Goal: Find specific page/section: Find specific page/section

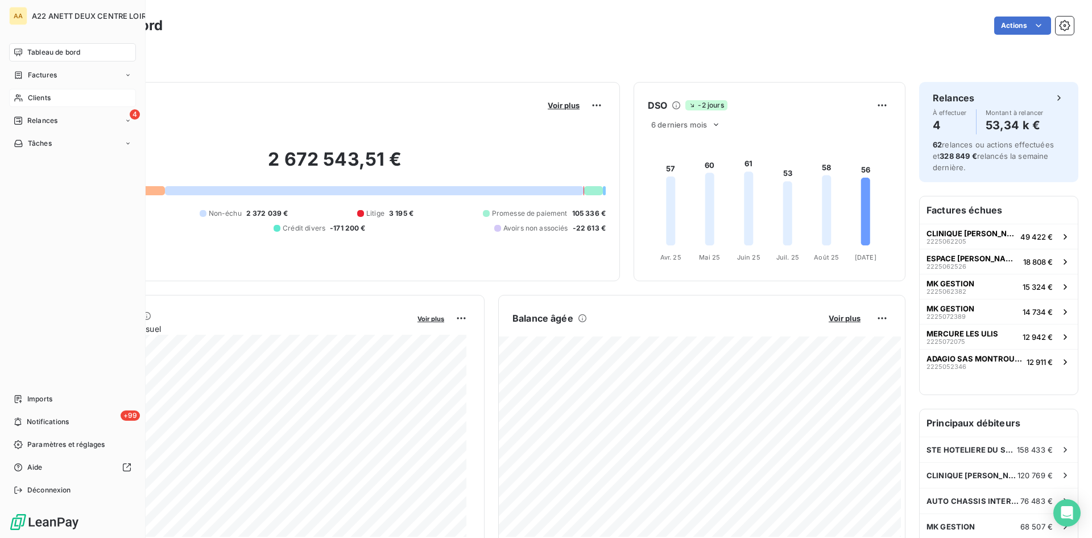
click at [38, 98] on span "Clients" at bounding box center [39, 98] width 23 height 10
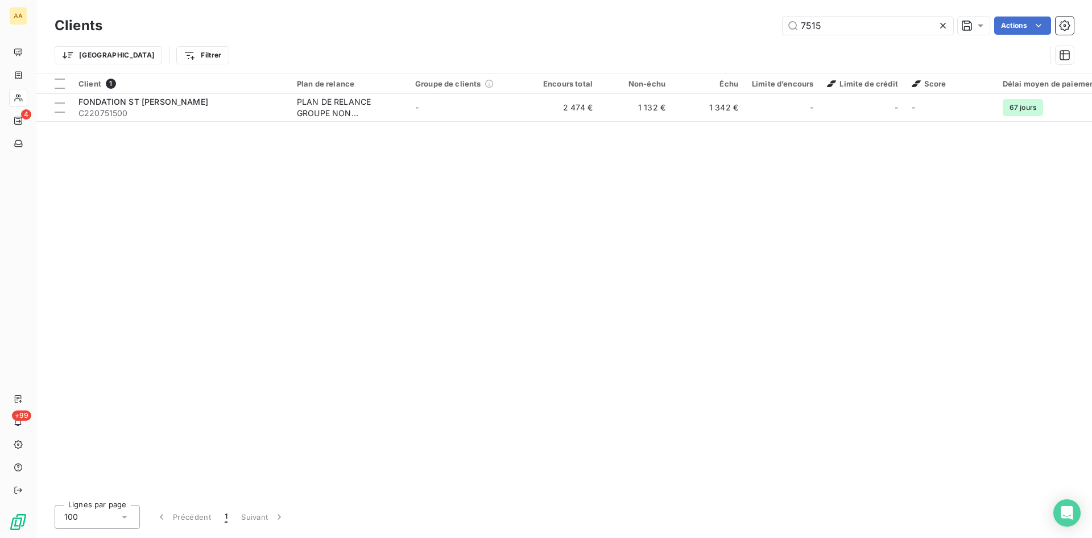
drag, startPoint x: 837, startPoint y: 28, endPoint x: 751, endPoint y: 26, distance: 85.4
click at [751, 26] on div "7515 Actions" at bounding box center [595, 25] width 958 height 18
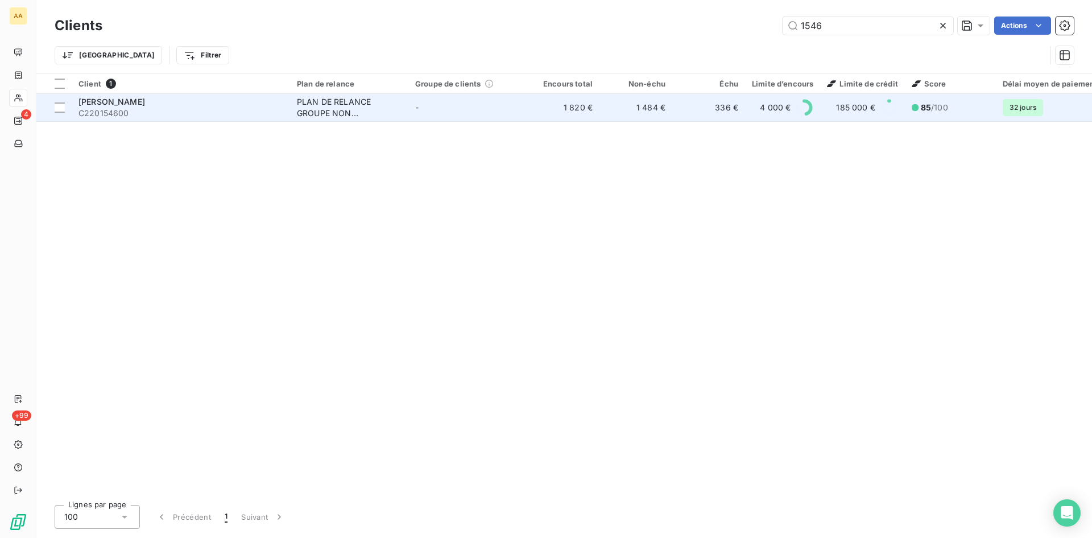
type input "1546"
click at [344, 103] on div "PLAN DE RELANCE GROUPE NON AUTOMATIQUE" at bounding box center [349, 107] width 105 height 23
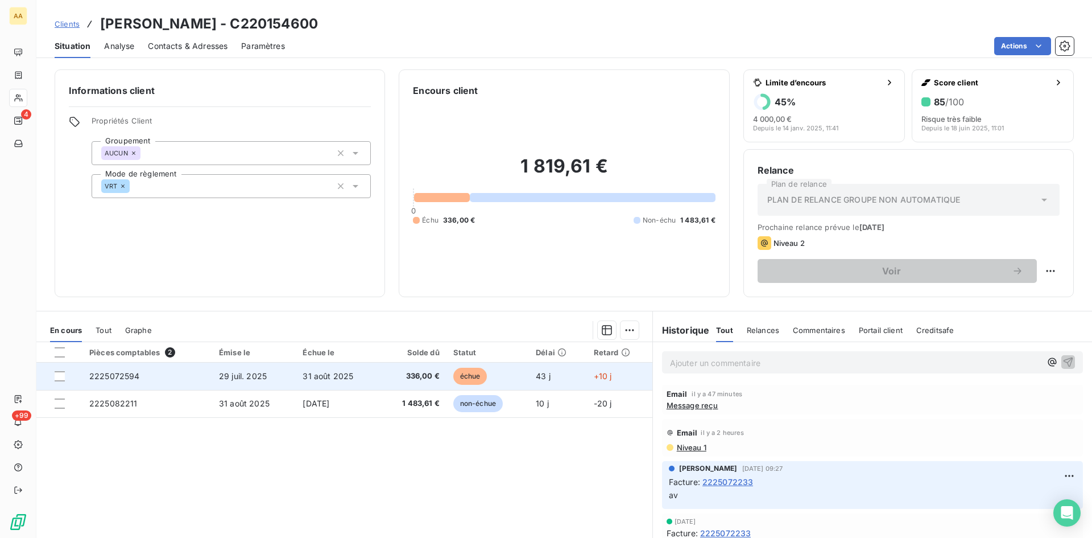
click at [114, 371] on span "2225072594" at bounding box center [114, 376] width 51 height 10
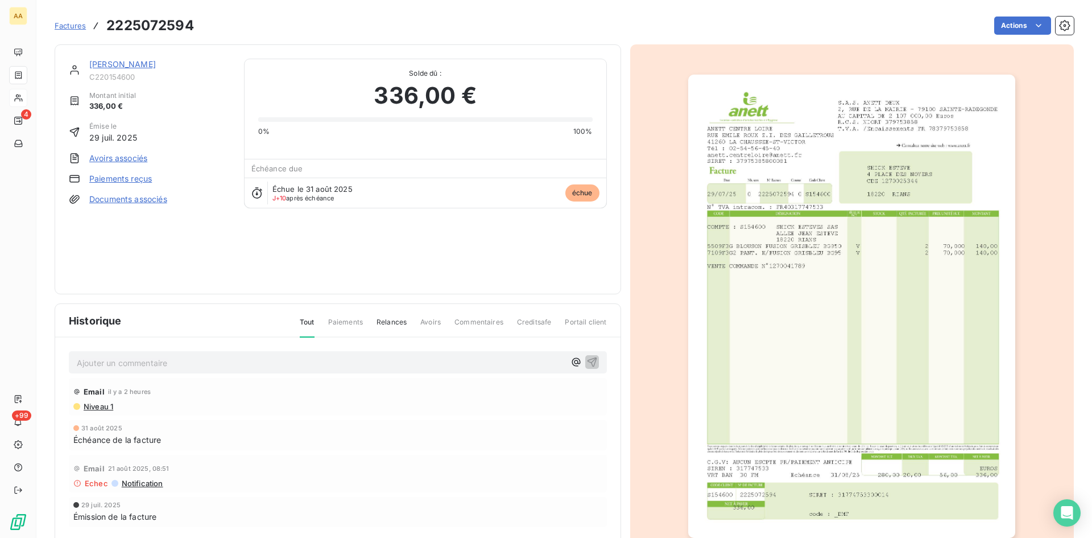
click at [819, 159] on img "button" at bounding box center [851, 306] width 327 height 463
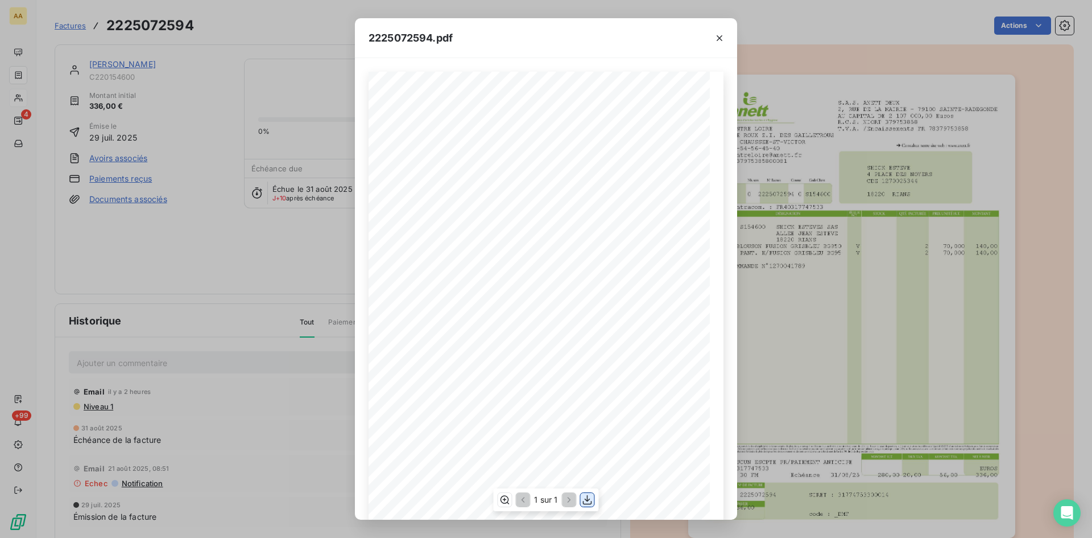
click at [590, 502] on icon "button" at bounding box center [587, 499] width 11 height 11
click at [716, 35] on icon "button" at bounding box center [719, 37] width 11 height 11
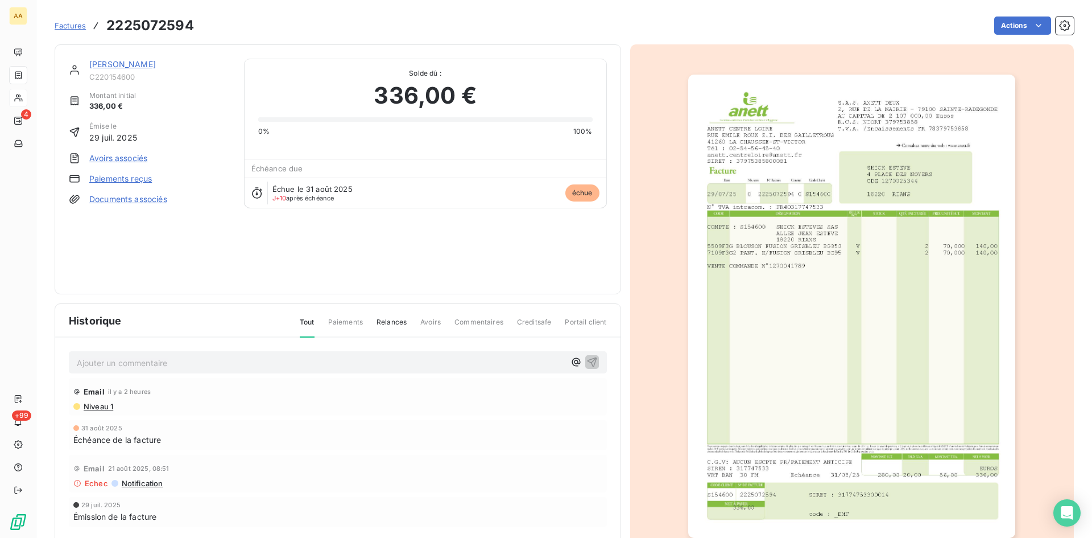
click at [121, 68] on link "[PERSON_NAME]" at bounding box center [122, 64] width 67 height 10
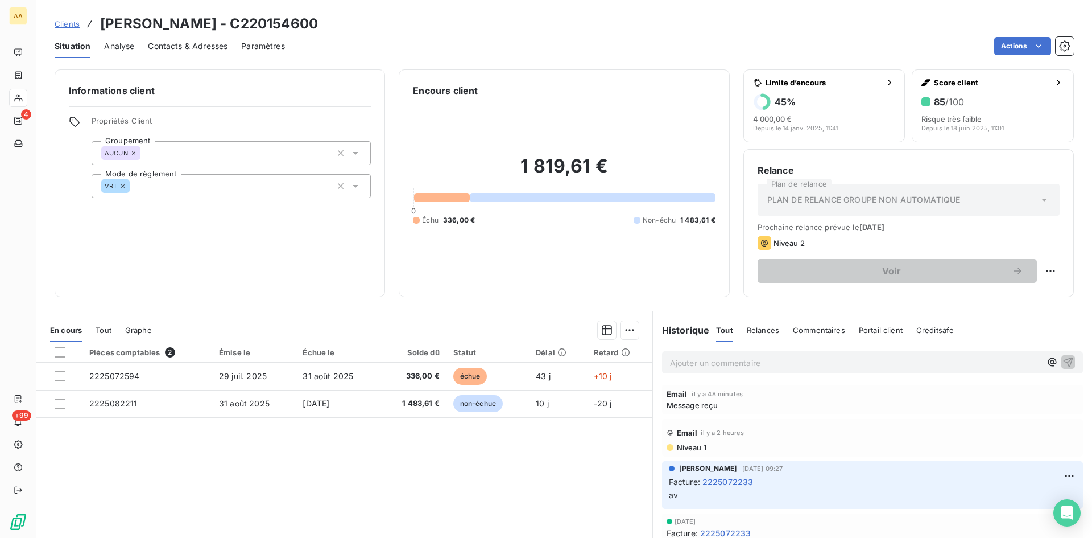
click at [687, 359] on p "Ajouter un commentaire ﻿" at bounding box center [855, 363] width 371 height 14
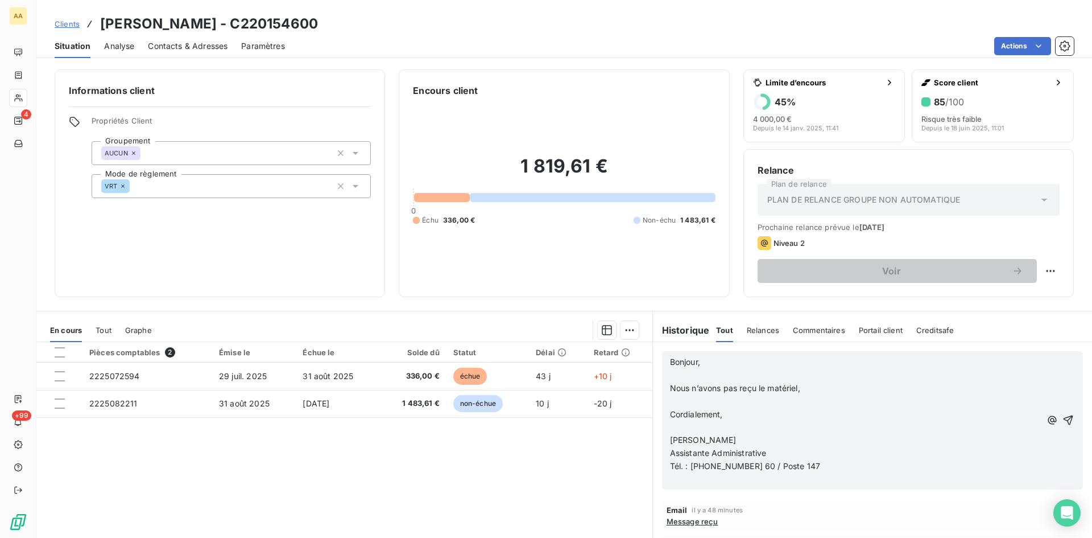
click at [1063, 421] on icon "button" at bounding box center [1068, 419] width 11 height 11
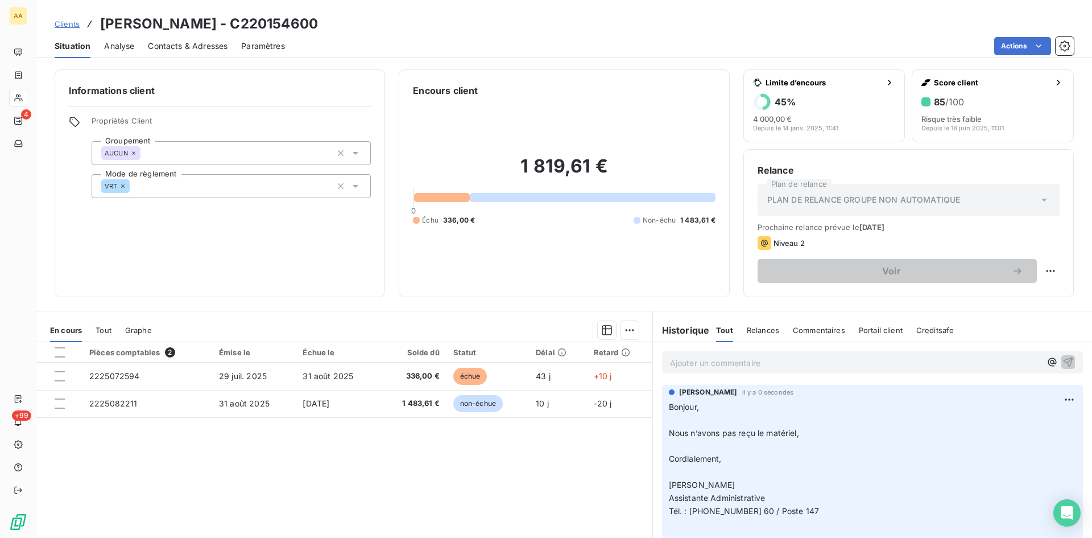
click at [692, 365] on p "Ajouter un commentaire ﻿" at bounding box center [855, 363] width 371 height 14
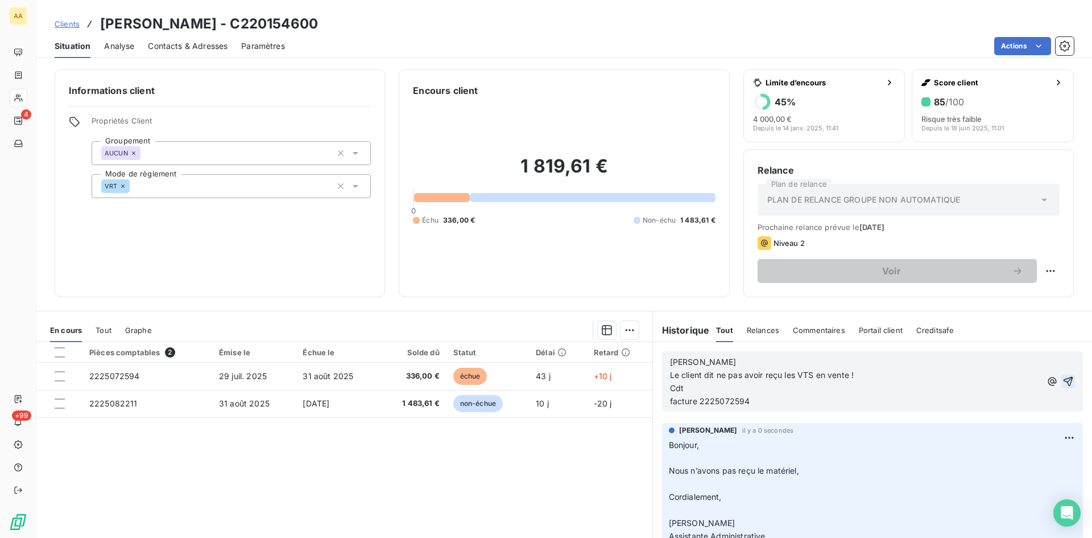
click at [1063, 377] on icon "button" at bounding box center [1068, 380] width 11 height 11
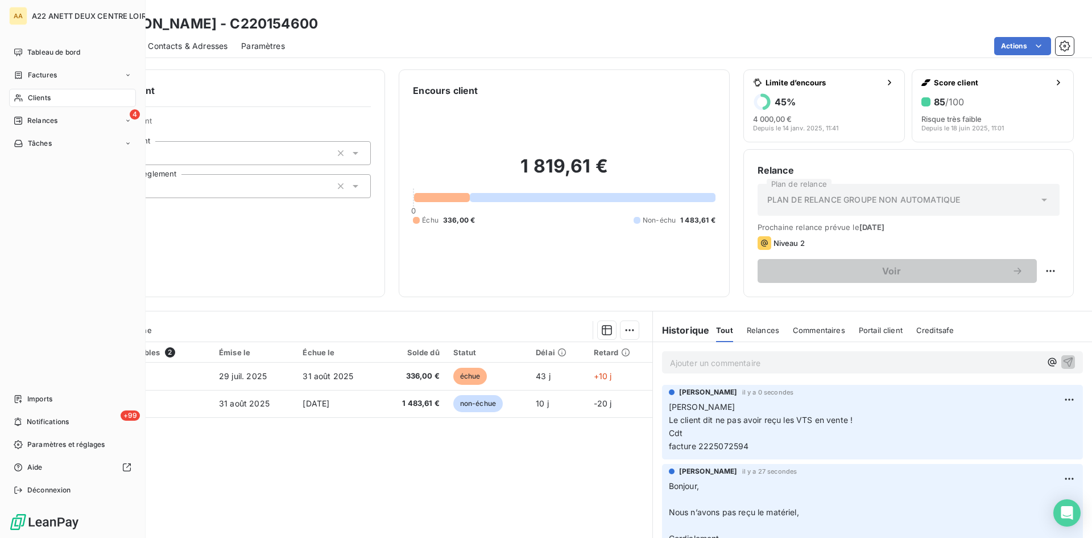
click at [38, 95] on span "Clients" at bounding box center [39, 98] width 23 height 10
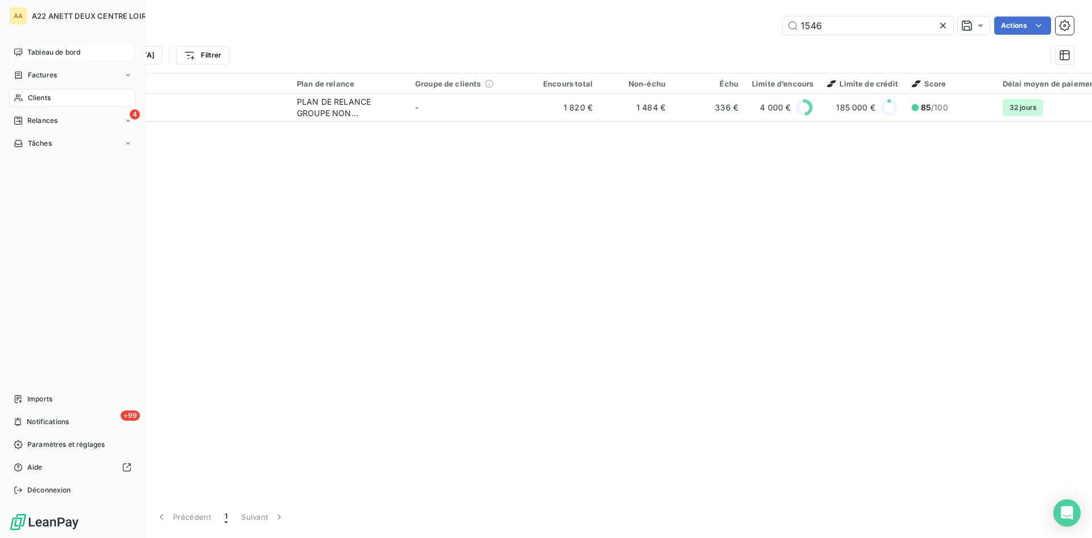
click at [31, 48] on span "Tableau de bord" at bounding box center [53, 52] width 53 height 10
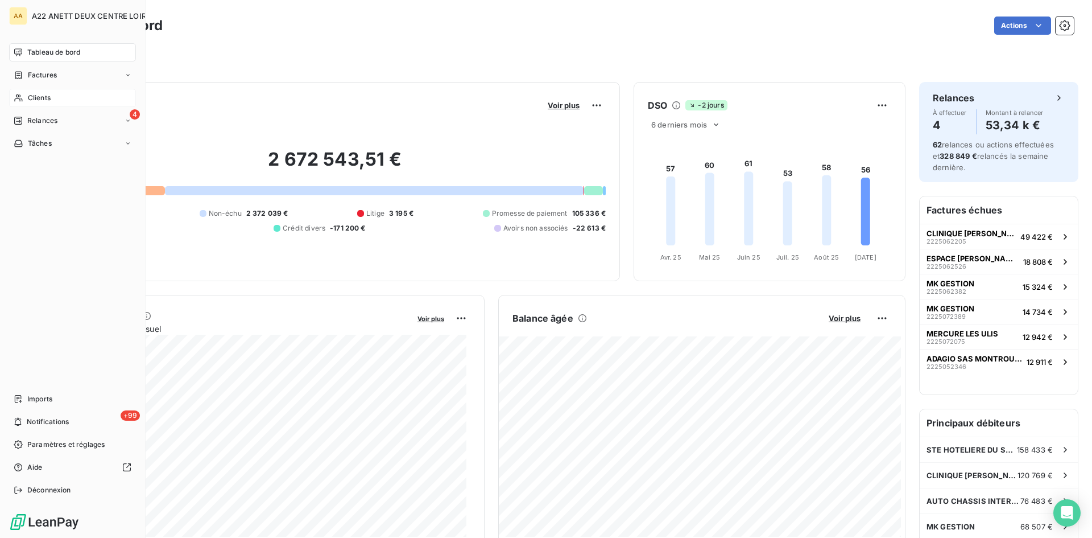
click at [31, 98] on span "Clients" at bounding box center [39, 98] width 23 height 10
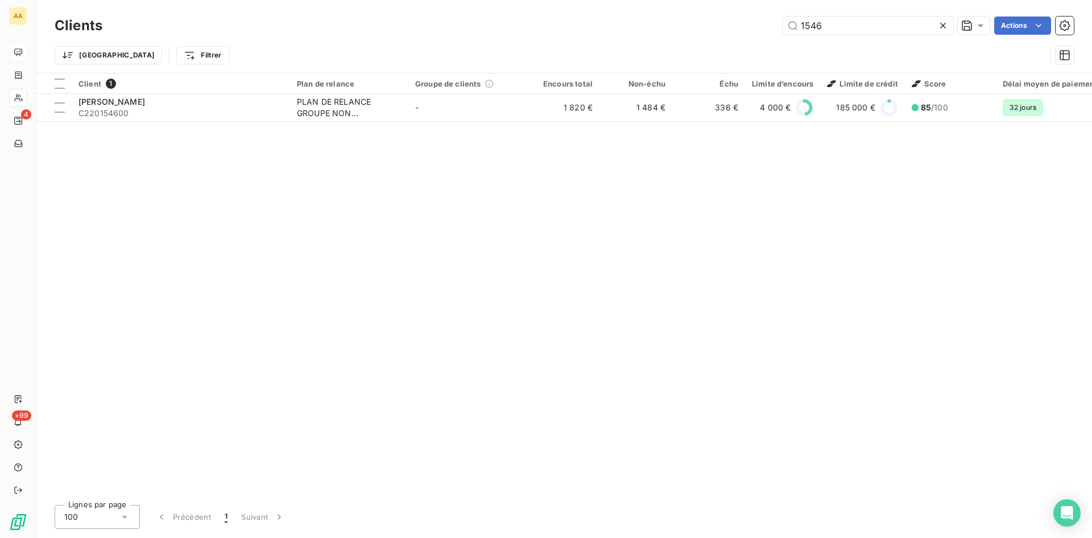
drag, startPoint x: 834, startPoint y: 24, endPoint x: 685, endPoint y: 31, distance: 148.6
click at [685, 31] on div "1546 Actions" at bounding box center [595, 25] width 958 height 18
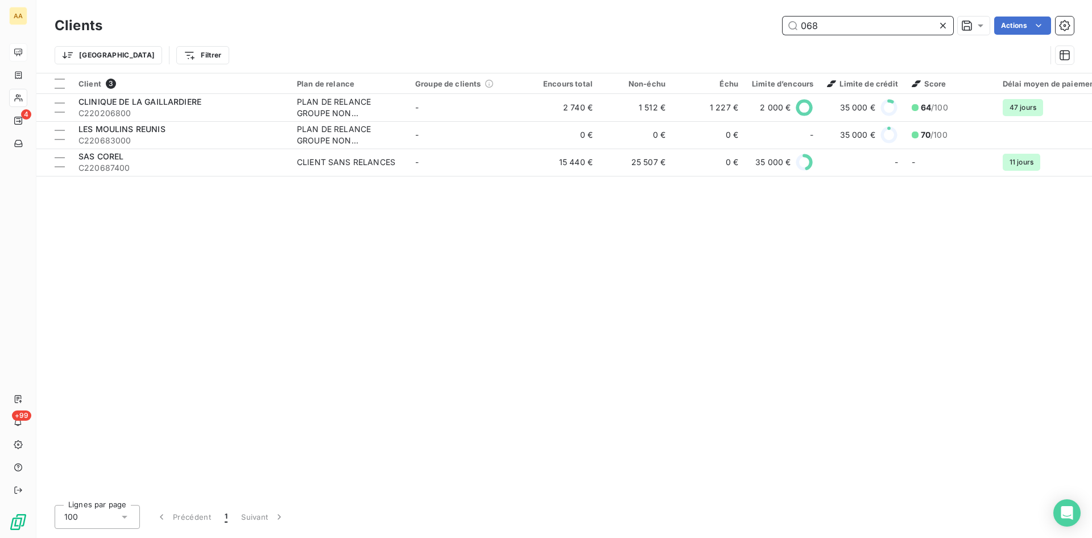
drag, startPoint x: 759, startPoint y: 24, endPoint x: 737, endPoint y: 22, distance: 21.7
click at [737, 22] on div "068 Actions" at bounding box center [595, 25] width 958 height 18
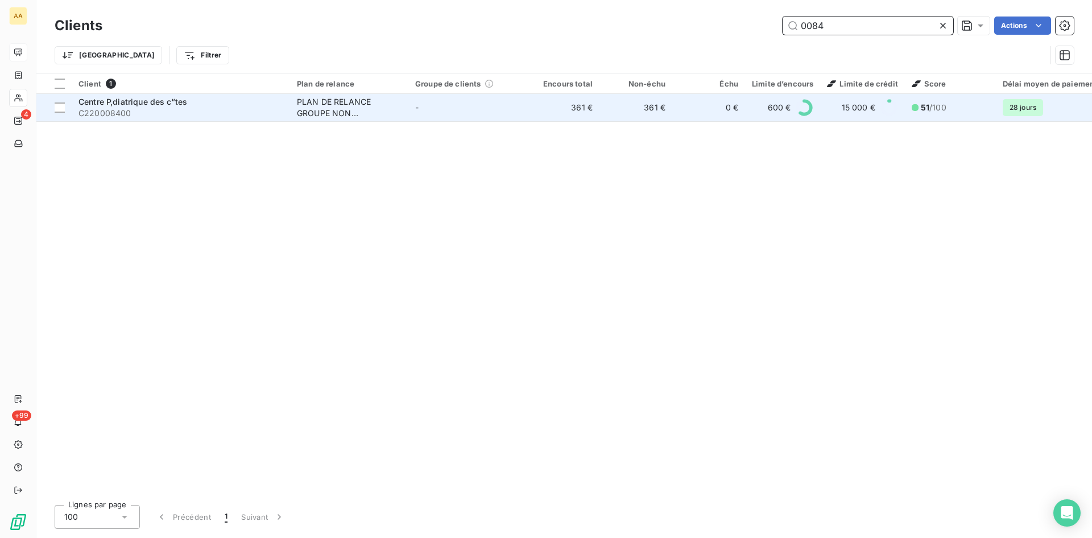
type input "0084"
click at [101, 112] on span "C220008400" at bounding box center [180, 113] width 205 height 11
